Goal: Navigation & Orientation: Understand site structure

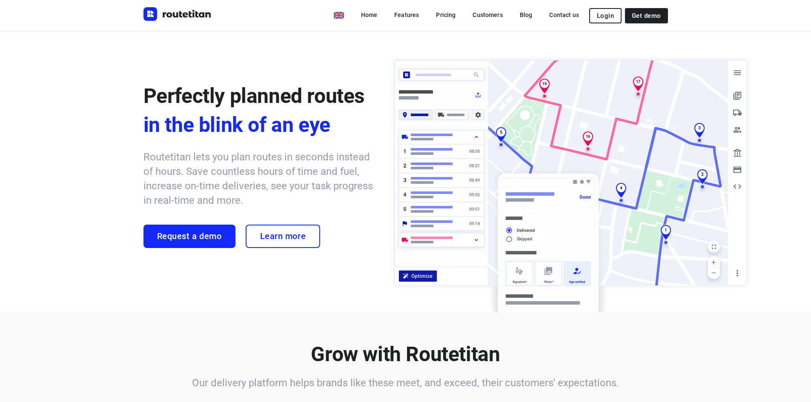
drag, startPoint x: 407, startPoint y: 15, endPoint x: 426, endPoint y: 23, distance: 21.0
click at [407, 15] on link "Features" at bounding box center [406, 14] width 38 height 15
click at [454, 16] on link "Pricing" at bounding box center [445, 14] width 33 height 15
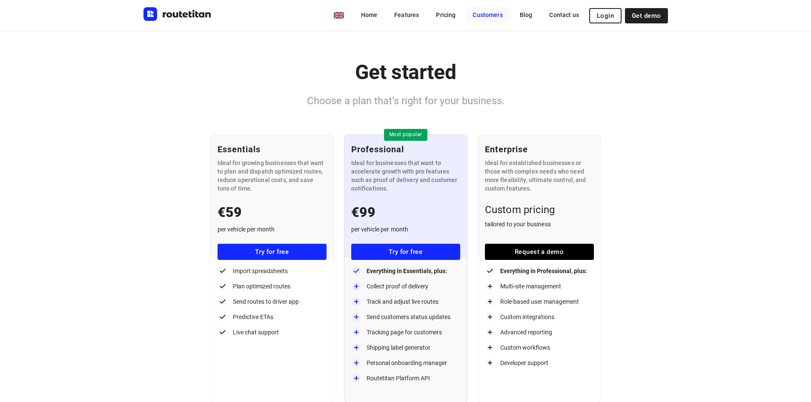
click at [490, 16] on link "Customers" at bounding box center [487, 14] width 43 height 15
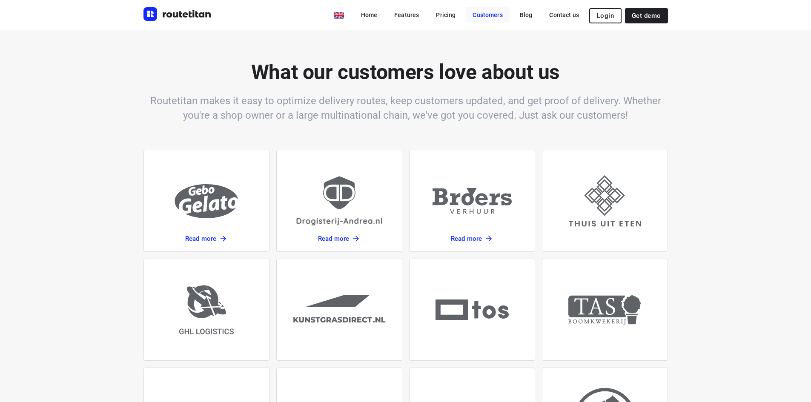
click at [497, 12] on link "Customers" at bounding box center [487, 14] width 43 height 15
click at [451, 12] on link "Pricing" at bounding box center [445, 14] width 33 height 15
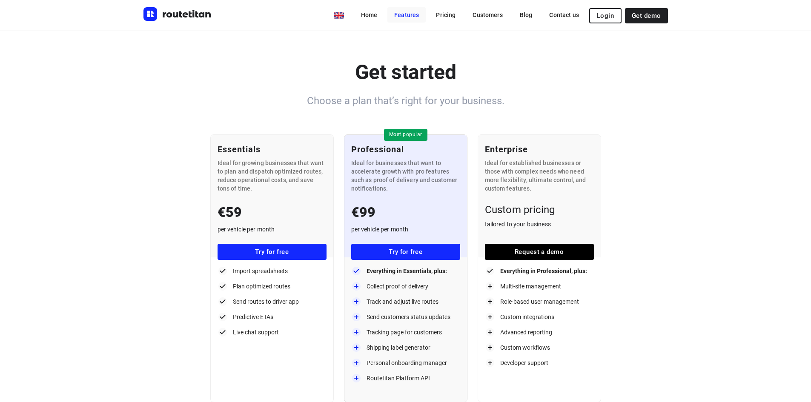
click at [421, 18] on link "Features" at bounding box center [406, 14] width 38 height 15
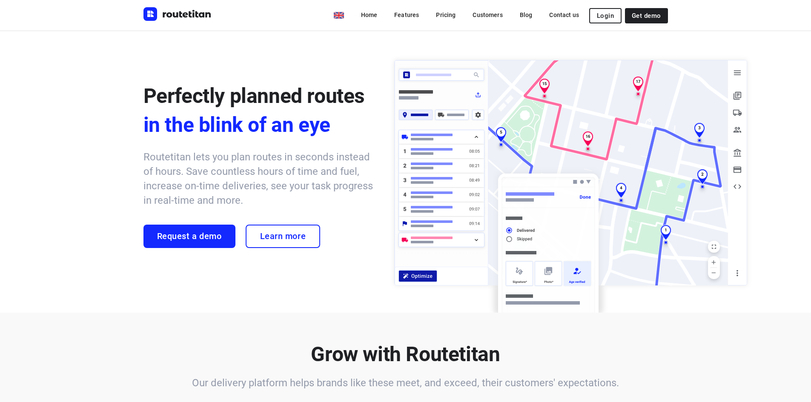
scroll to position [533, 0]
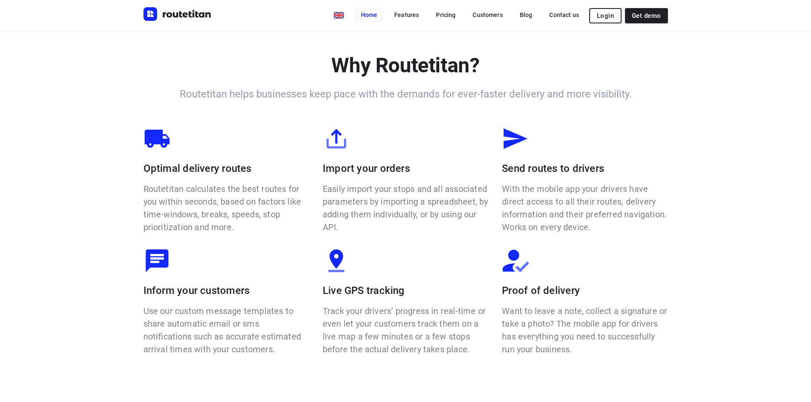
click at [381, 17] on link "Home" at bounding box center [369, 14] width 30 height 15
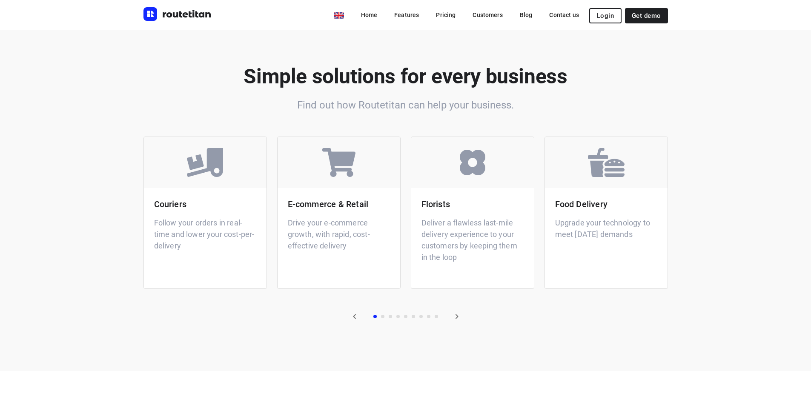
scroll to position [1703, 0]
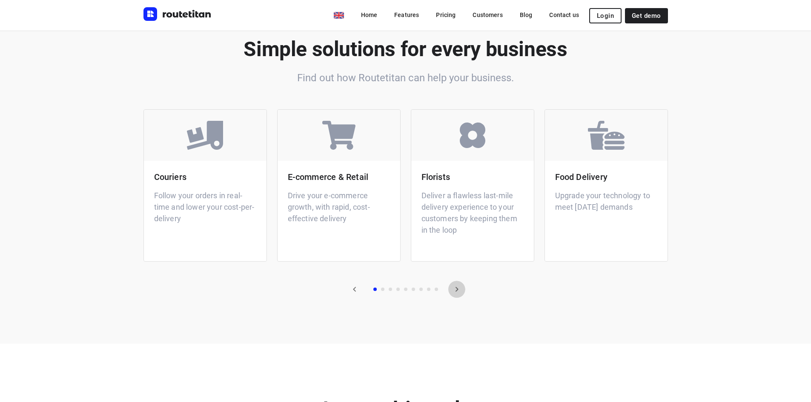
click at [461, 289] on icon "button" at bounding box center [457, 289] width 10 height 10
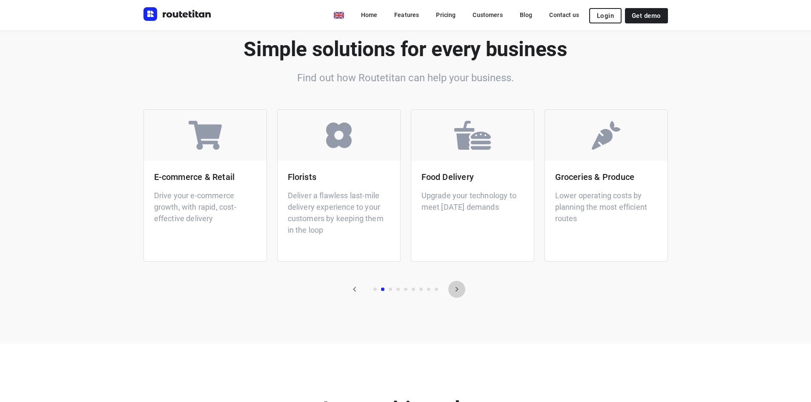
click at [461, 289] on icon "button" at bounding box center [457, 289] width 10 height 10
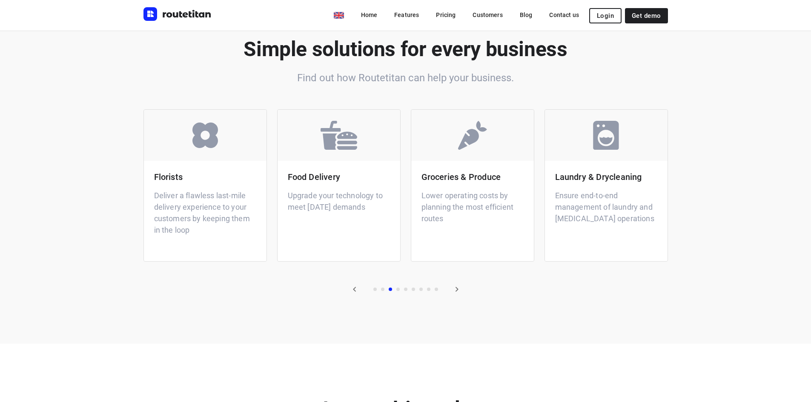
click at [459, 290] on icon "button" at bounding box center [457, 289] width 10 height 10
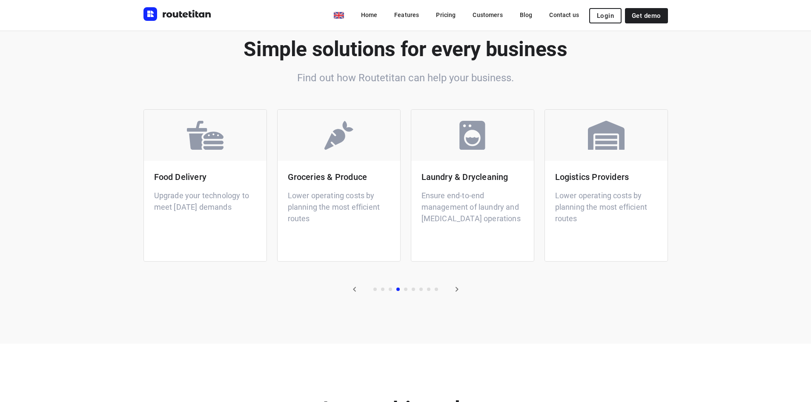
click at [461, 288] on icon "button" at bounding box center [457, 289] width 10 height 10
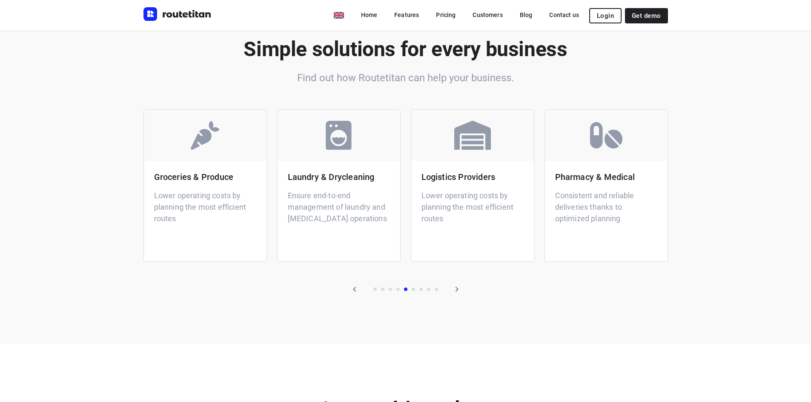
click at [461, 288] on icon "button" at bounding box center [457, 289] width 10 height 10
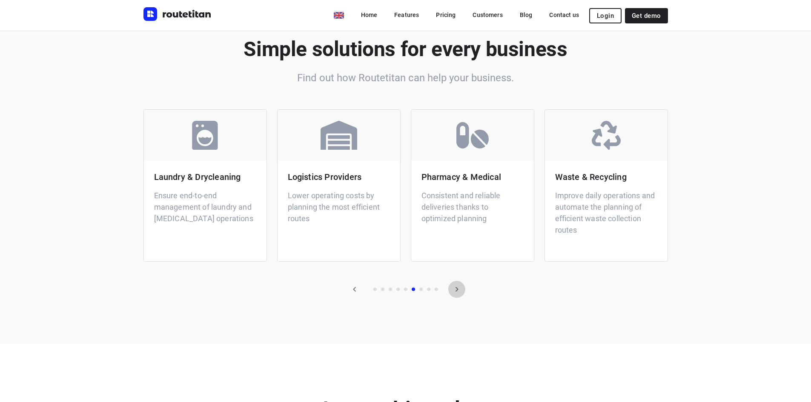
click at [461, 289] on icon "button" at bounding box center [457, 289] width 10 height 10
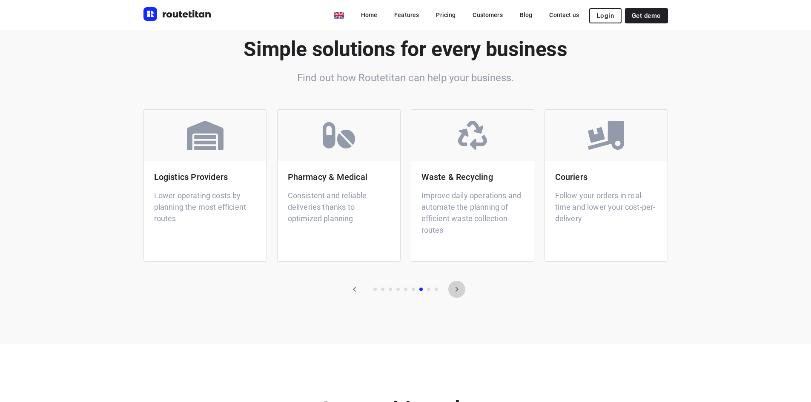
click at [458, 286] on icon "button" at bounding box center [457, 289] width 10 height 10
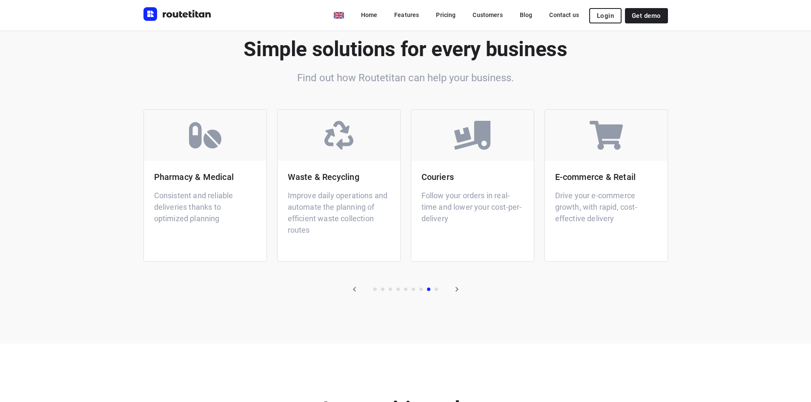
click at [458, 286] on icon "button" at bounding box center [457, 289] width 10 height 10
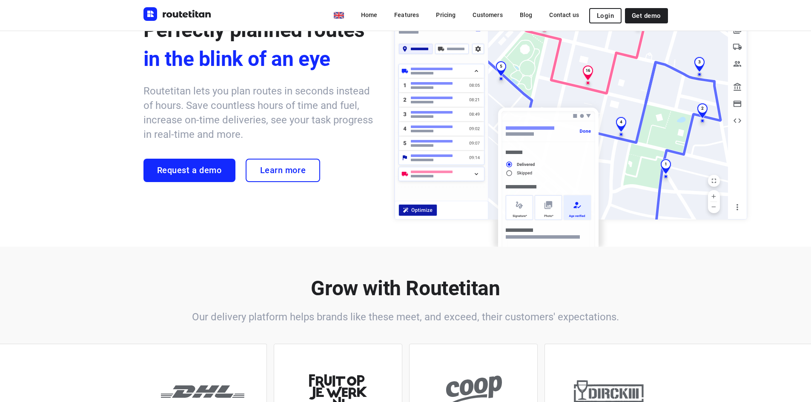
scroll to position [0, 0]
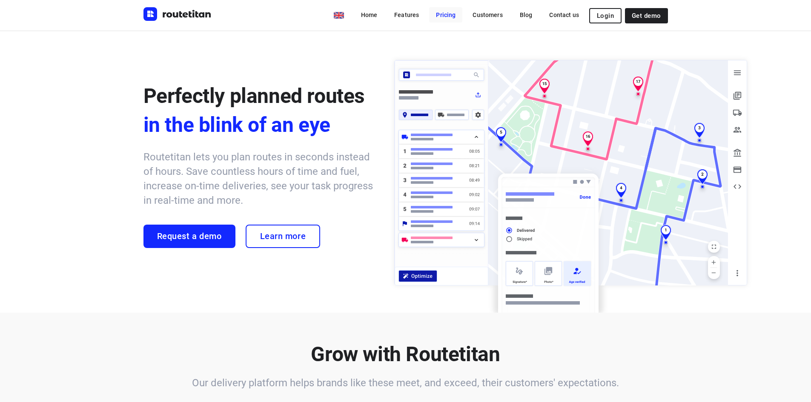
click at [415, 12] on link "Features" at bounding box center [406, 14] width 38 height 15
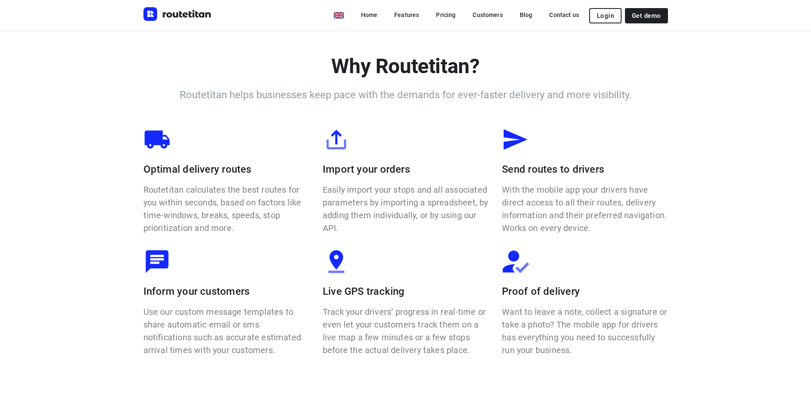
scroll to position [533, 0]
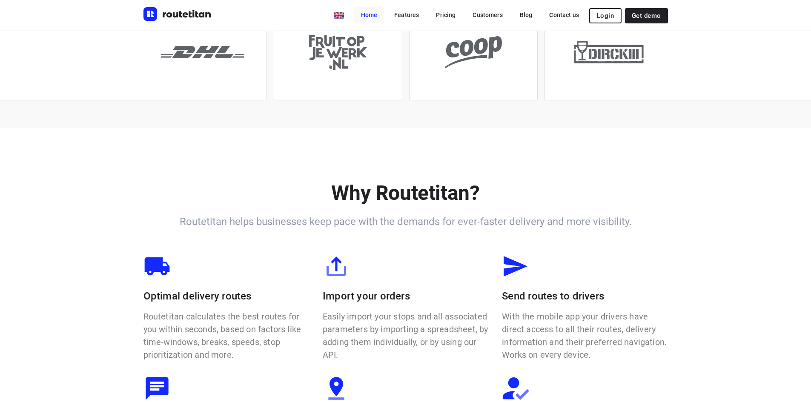
click at [372, 16] on link "Home" at bounding box center [369, 14] width 30 height 15
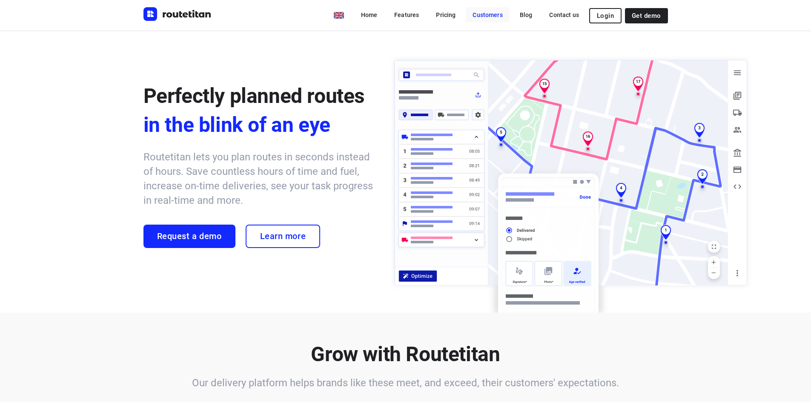
click at [496, 17] on link "Customers" at bounding box center [487, 14] width 43 height 15
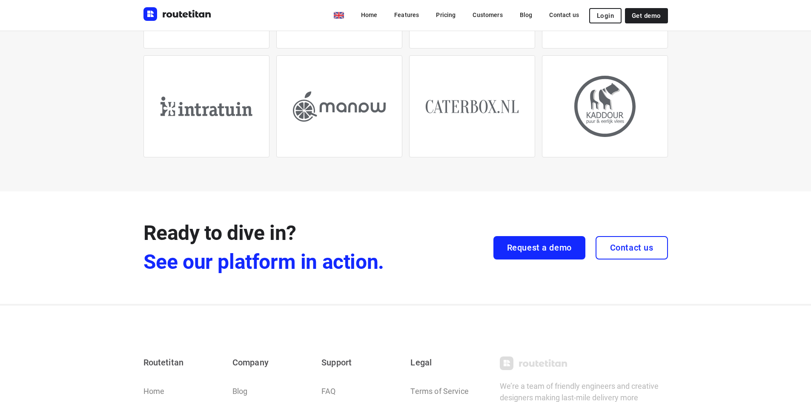
scroll to position [426, 0]
